Goal: Task Accomplishment & Management: Use online tool/utility

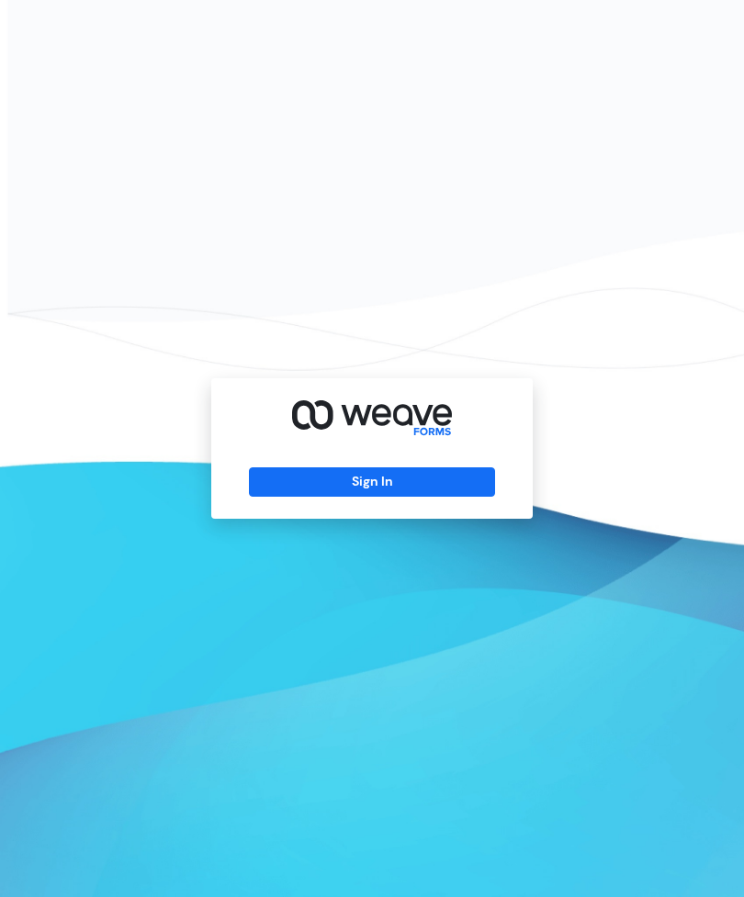
click at [391, 497] on button "Sign In" at bounding box center [371, 482] width 245 height 29
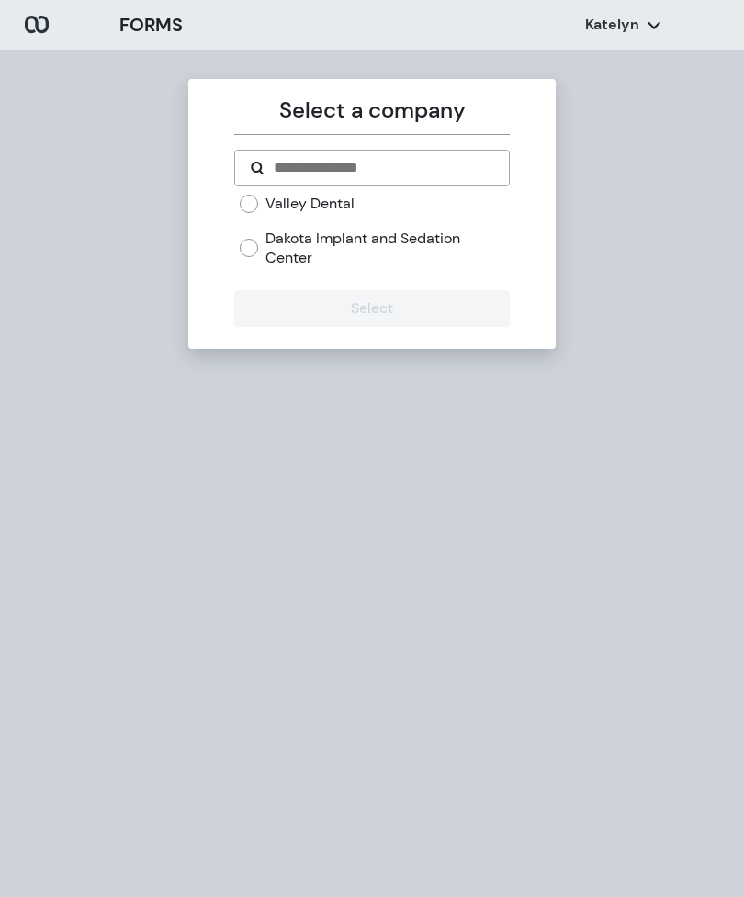
click at [241, 180] on div at bounding box center [371, 168] width 275 height 37
click at [232, 197] on div "Select a company Valley Dental Dakota Implant and Sedation Center Select" at bounding box center [371, 214] width 367 height 270
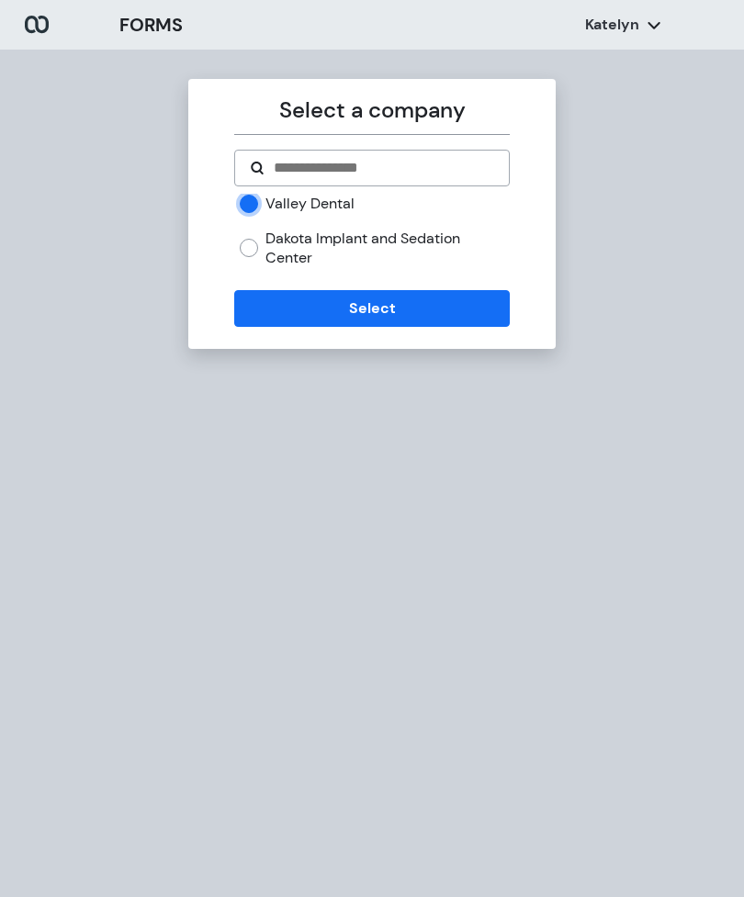
click at [381, 308] on button "Select" at bounding box center [371, 308] width 275 height 37
